Goal: Task Accomplishment & Management: Use online tool/utility

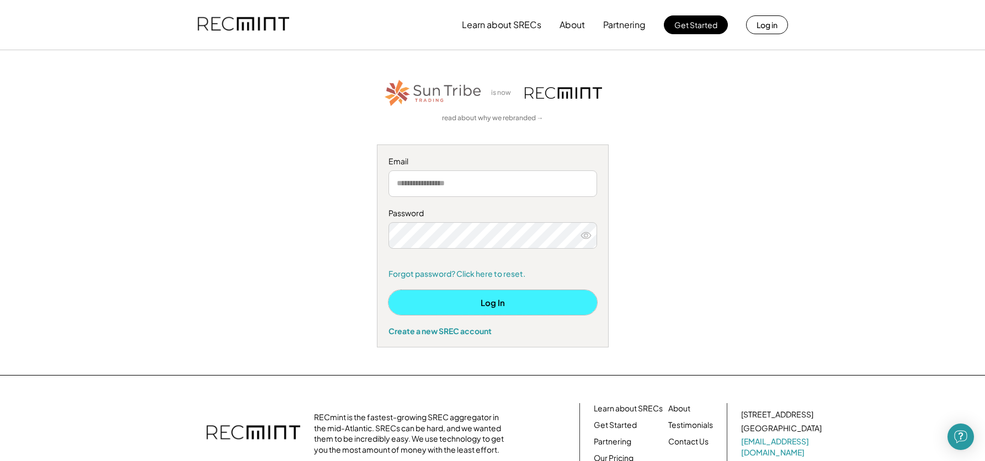
click at [501, 305] on button "Log In" at bounding box center [492, 302] width 209 height 25
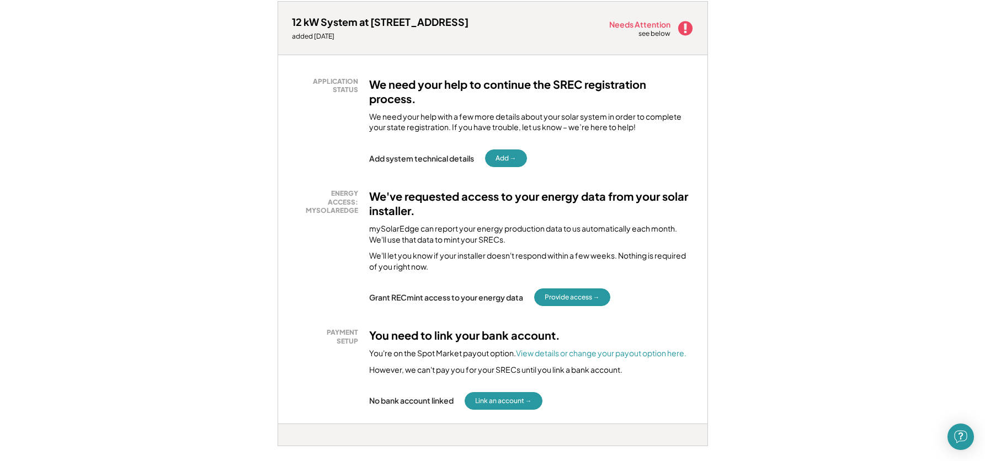
scroll to position [188, 0]
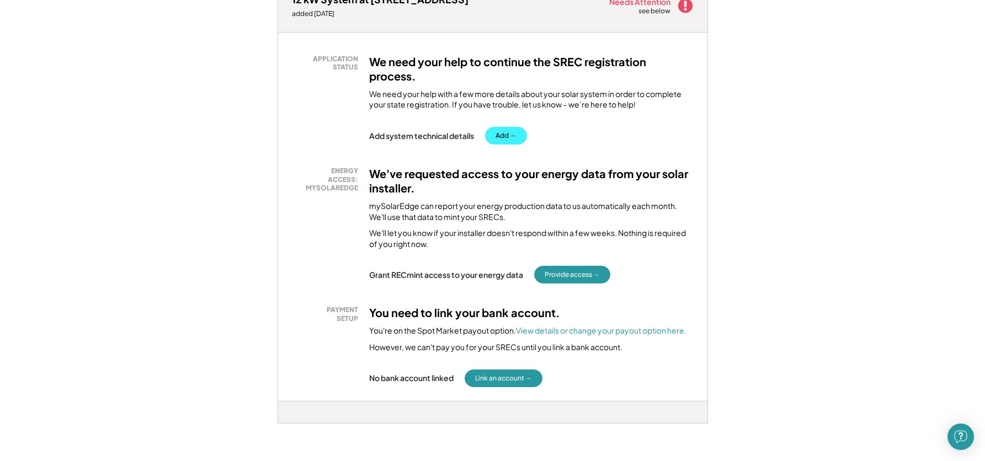
click at [505, 134] on button "Add →" at bounding box center [506, 136] width 42 height 18
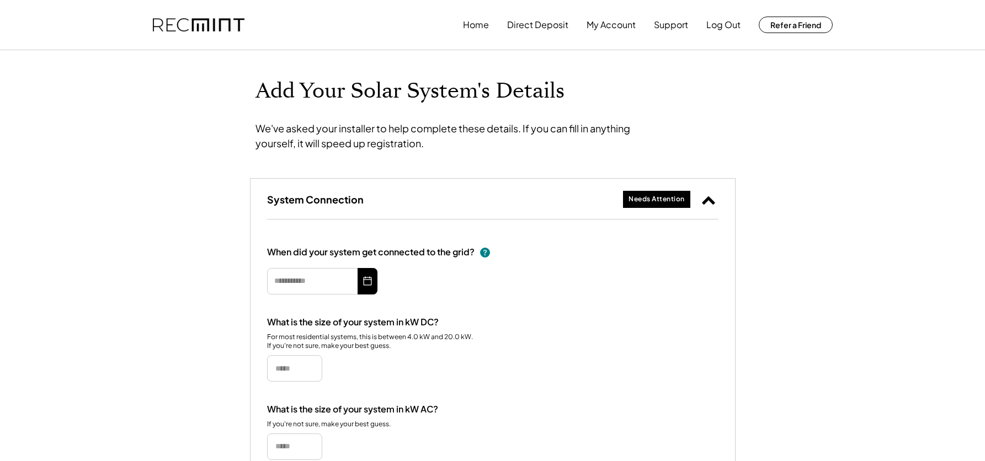
type input "*********"
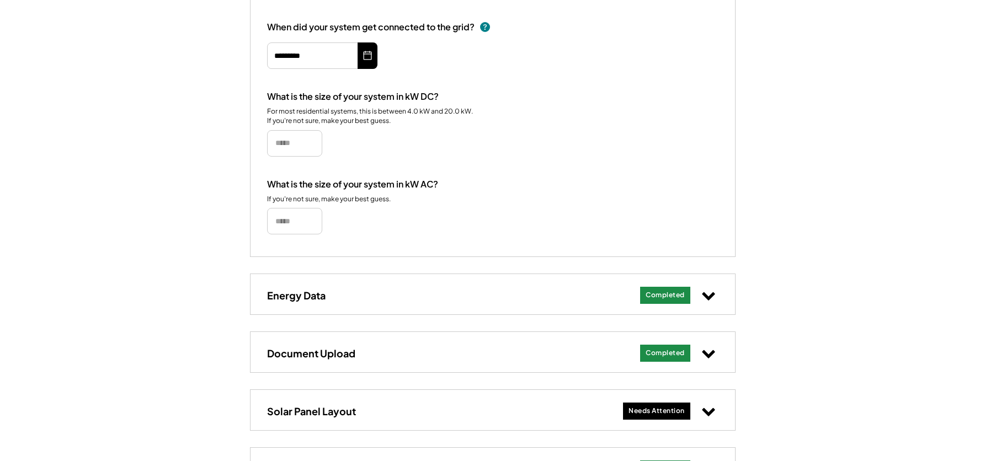
scroll to position [528, 0]
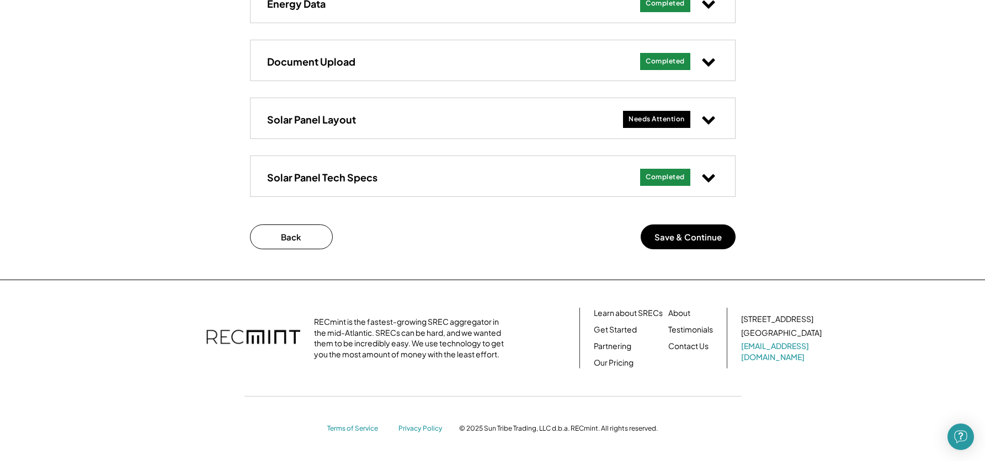
click at [686, 127] on div "Needs Attention" at bounding box center [656, 119] width 67 height 17
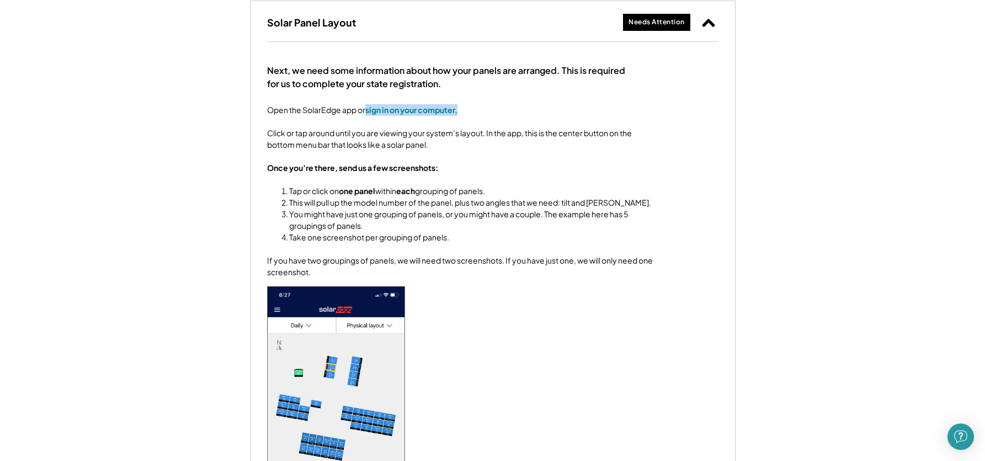
scroll to position [1014, 0]
